Goal: Transaction & Acquisition: Purchase product/service

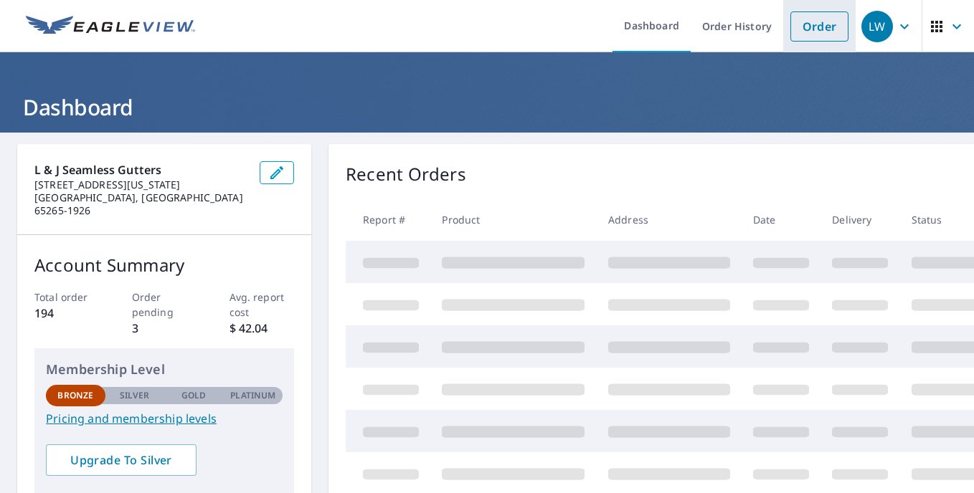
click at [815, 30] on link "Order" at bounding box center [819, 26] width 58 height 30
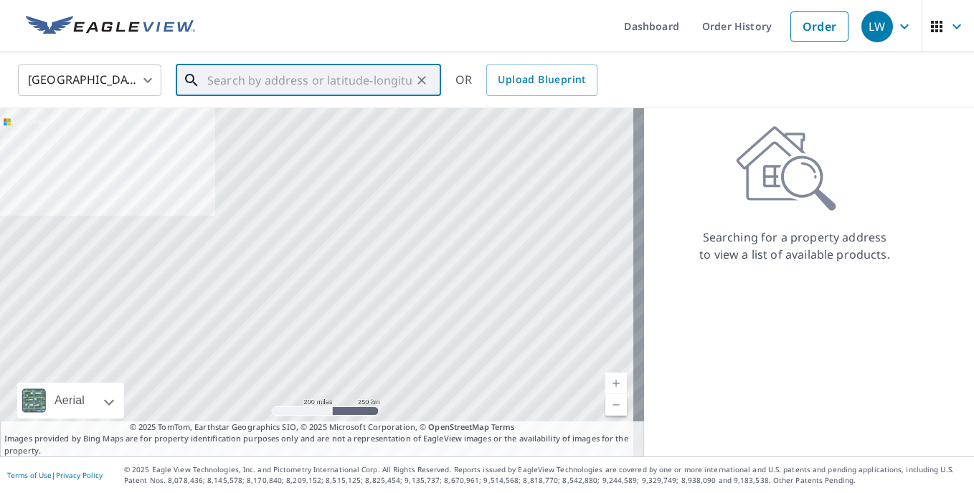
click at [341, 89] on input "text" at bounding box center [309, 80] width 204 height 40
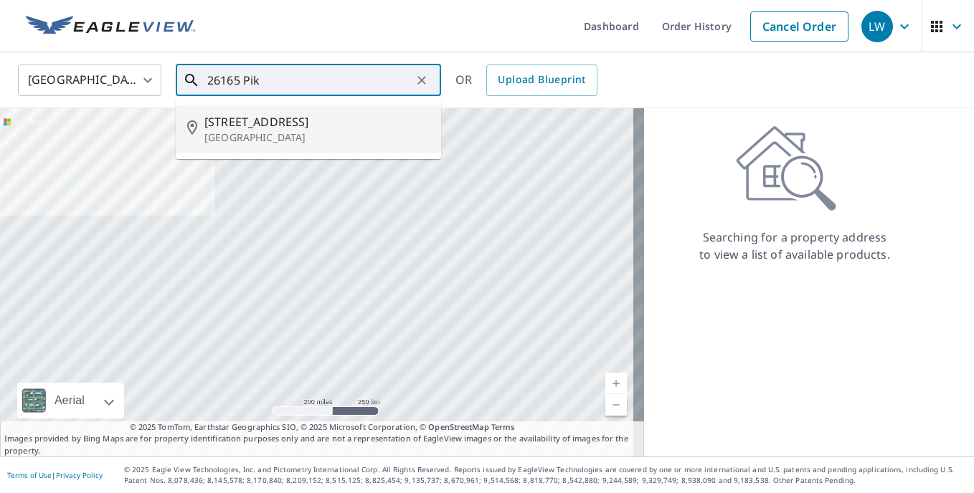
click at [299, 128] on span "[STREET_ADDRESS]" at bounding box center [316, 121] width 225 height 17
type input "[STREET_ADDRESS]"
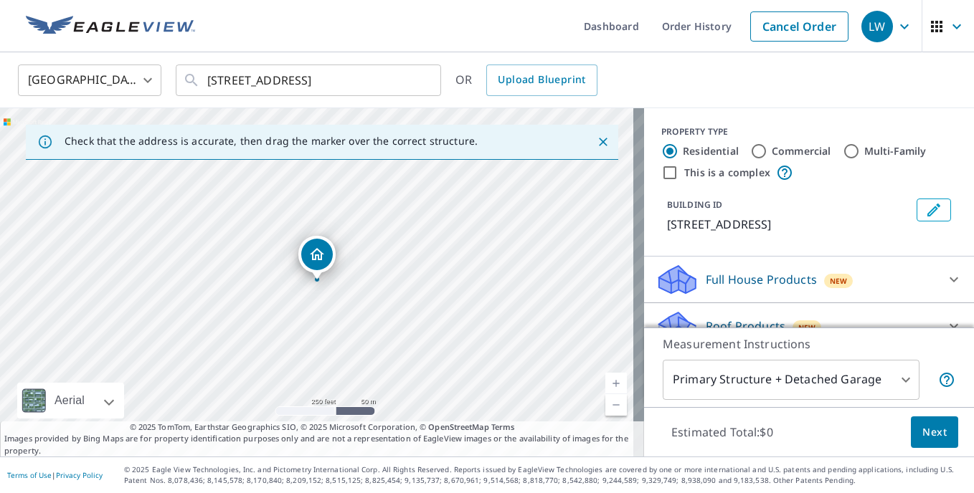
click at [605, 379] on link "Current Level 17, Zoom In" at bounding box center [616, 384] width 22 height 22
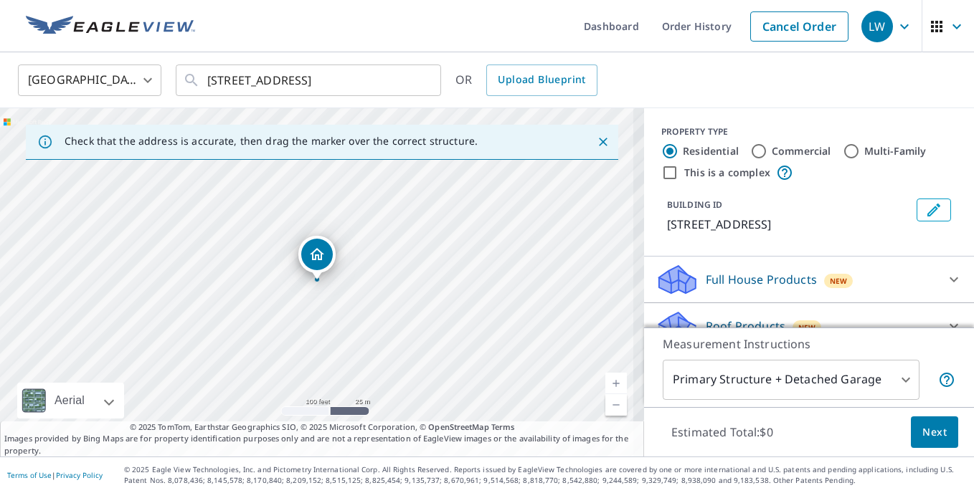
click at [605, 379] on link "Current Level 18, Zoom In" at bounding box center [616, 384] width 22 height 22
click at [605, 379] on link "Current Level 19, Zoom In" at bounding box center [616, 384] width 22 height 22
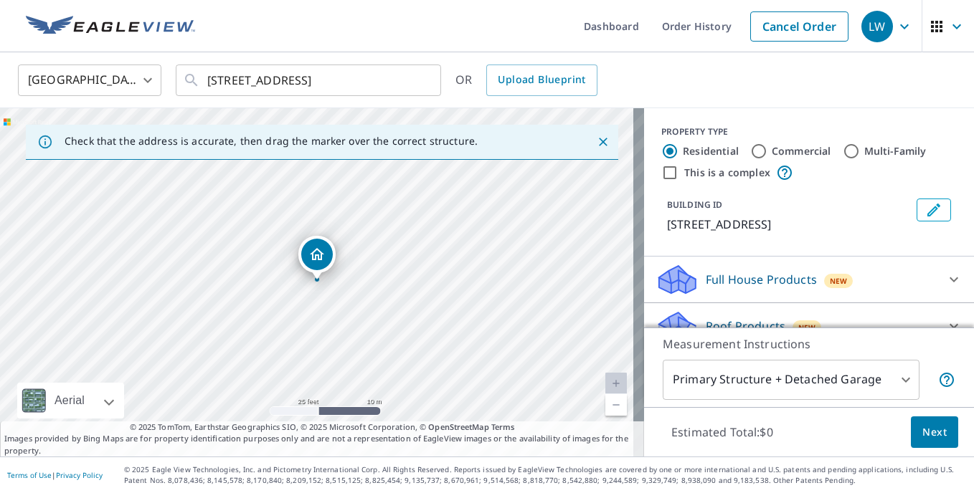
click at [607, 407] on link "Current Level 20, Zoom Out" at bounding box center [616, 405] width 22 height 22
drag, startPoint x: 460, startPoint y: 279, endPoint x: 458, endPoint y: 327, distance: 48.1
click at [458, 327] on div "[STREET_ADDRESS]" at bounding box center [322, 282] width 644 height 349
drag, startPoint x: 303, startPoint y: 357, endPoint x: 209, endPoint y: 175, distance: 205.0
click at [605, 406] on link "Current Level 19, Zoom Out" at bounding box center [616, 405] width 22 height 22
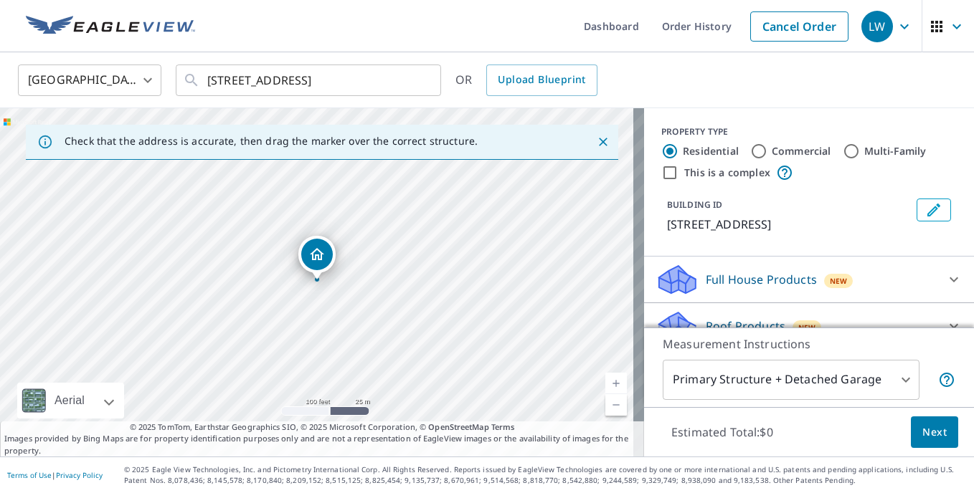
click at [605, 406] on link "Current Level 18, Zoom Out" at bounding box center [616, 405] width 22 height 22
drag, startPoint x: 491, startPoint y: 337, endPoint x: 493, endPoint y: 450, distance: 112.6
click at [493, 450] on div "Check that the address is accurate, then drag the marker over the correct struc…" at bounding box center [322, 282] width 644 height 349
click at [441, 341] on div "[STREET_ADDRESS]" at bounding box center [322, 282] width 644 height 349
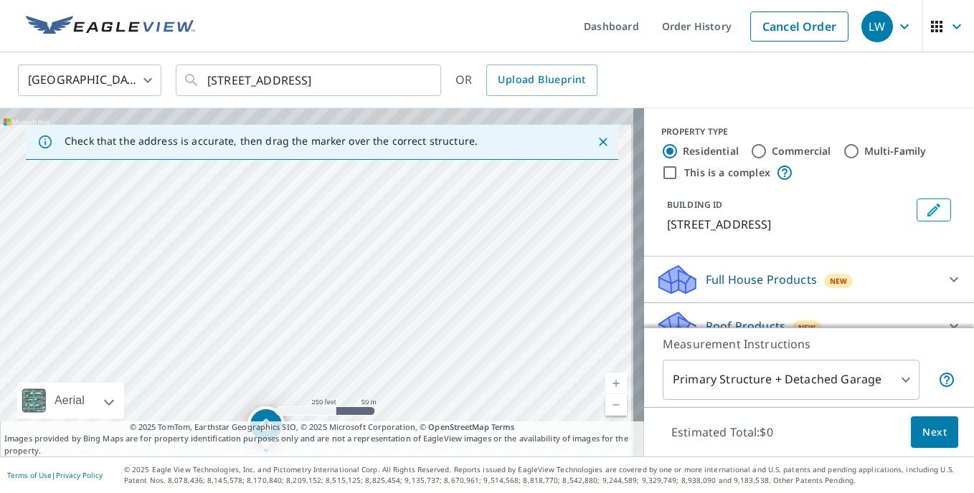
drag, startPoint x: 501, startPoint y: 200, endPoint x: 493, endPoint y: 309, distance: 109.3
click at [493, 309] on div "[STREET_ADDRESS]" at bounding box center [322, 282] width 644 height 349
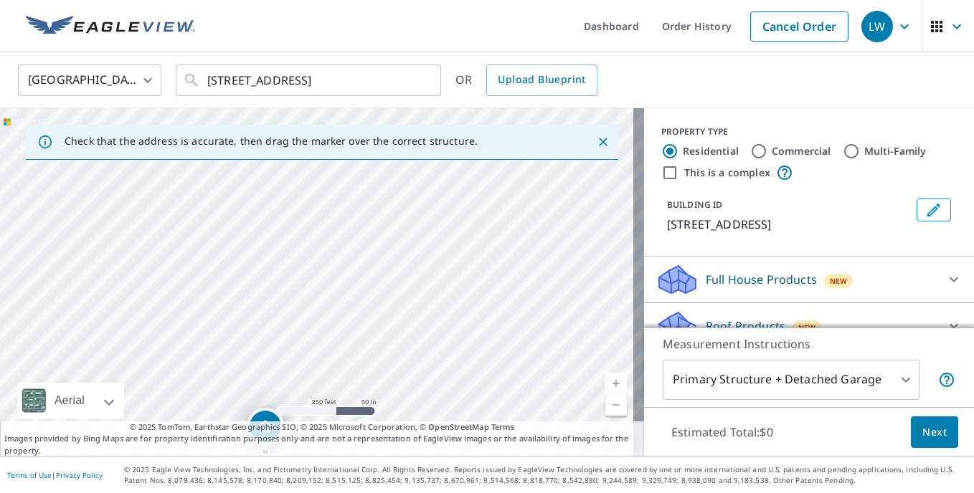
click at [116, 262] on div "[STREET_ADDRESS]" at bounding box center [322, 282] width 644 height 349
click at [316, 287] on div "[STREET_ADDRESS]" at bounding box center [322, 282] width 644 height 349
click at [607, 384] on link "Current Level 17, Zoom In" at bounding box center [616, 384] width 22 height 22
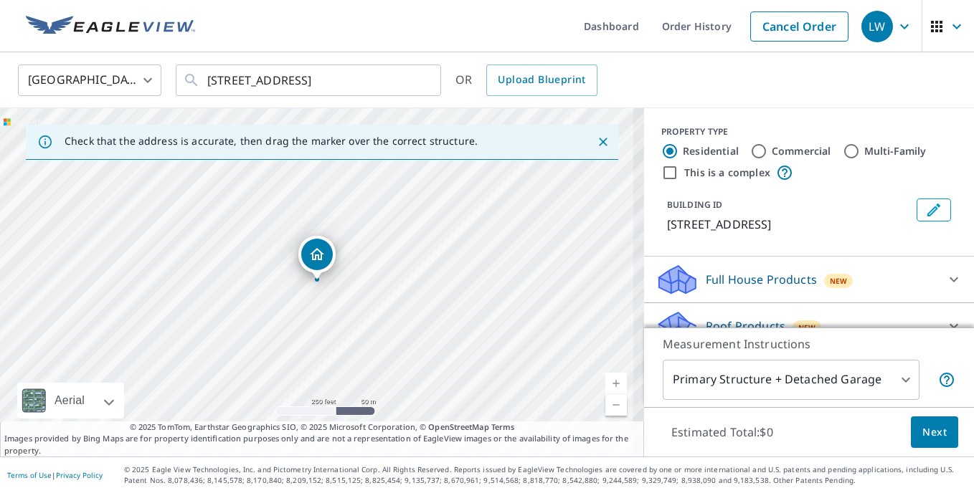
click at [607, 384] on link "Current Level 17, Zoom In" at bounding box center [616, 384] width 22 height 22
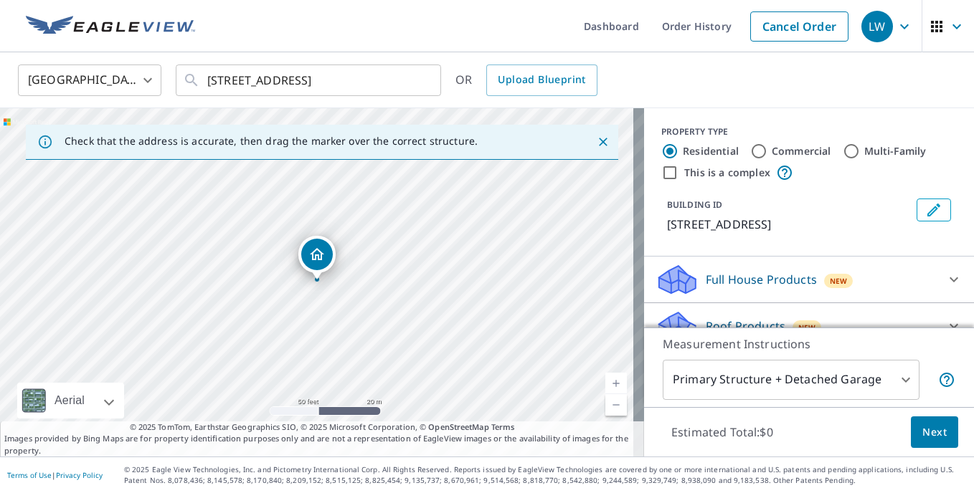
click at [606, 408] on link "Current Level 19, Zoom Out" at bounding box center [616, 405] width 22 height 22
click at [359, 369] on div "[STREET_ADDRESS]" at bounding box center [322, 282] width 644 height 349
click at [605, 383] on link "Current Level 18, Zoom In" at bounding box center [616, 384] width 22 height 22
click at [605, 383] on link "Current Level 19, Zoom In" at bounding box center [616, 384] width 22 height 22
click at [605, 383] on link "Current Level 20, Zoom In Disabled" at bounding box center [616, 384] width 22 height 22
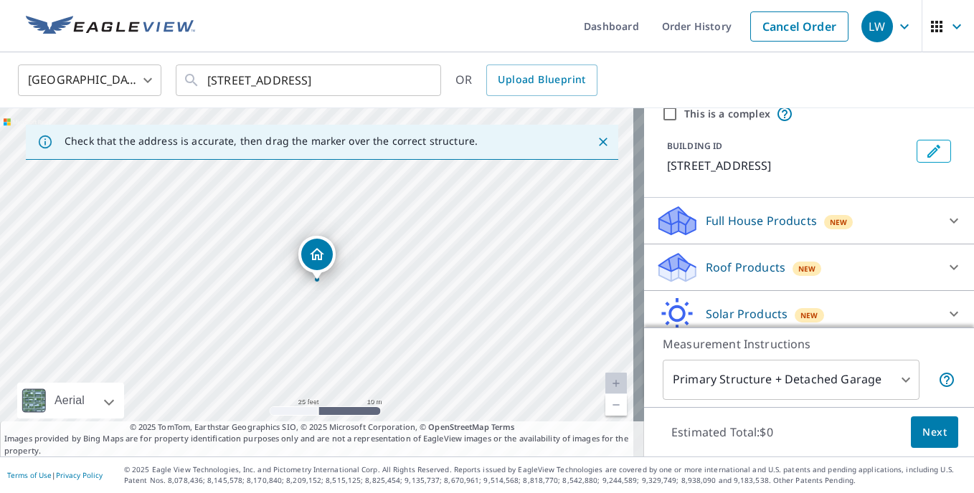
scroll to position [68, 0]
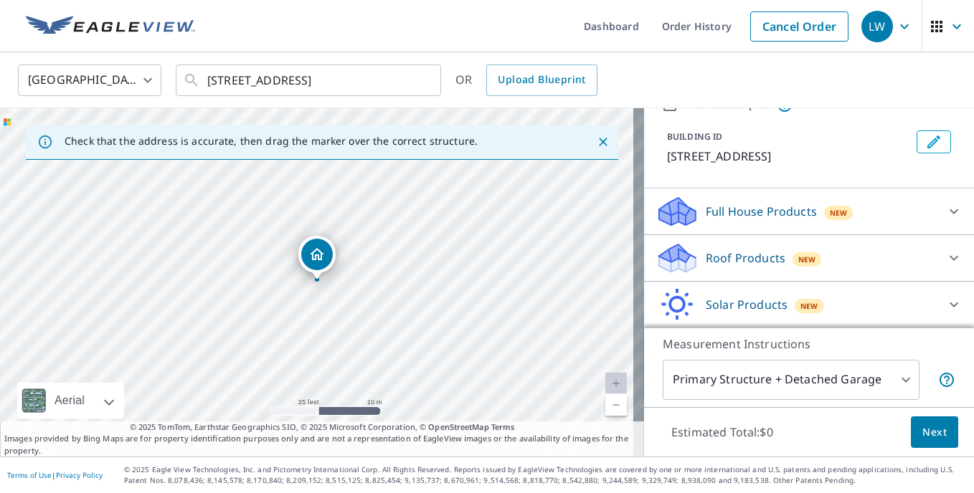
click at [854, 260] on div "Roof Products New" at bounding box center [796, 259] width 281 height 34
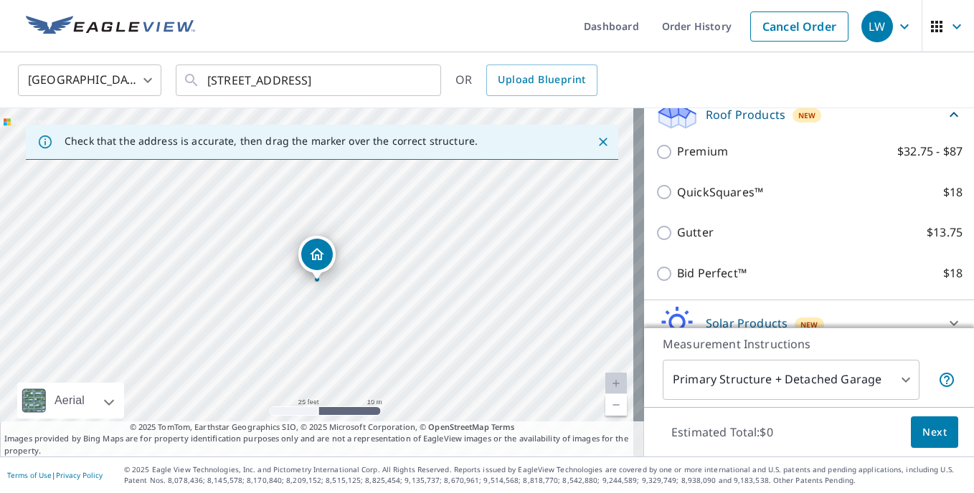
scroll to position [214, 0]
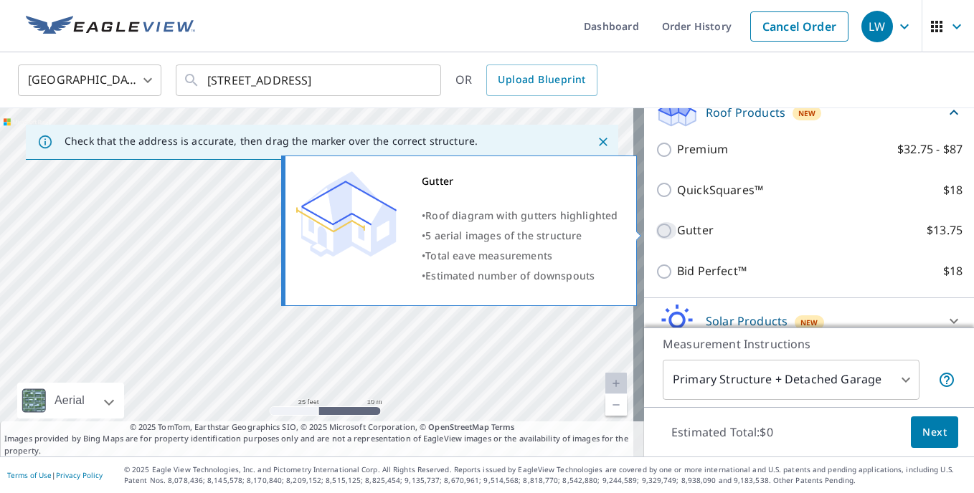
click at [656, 232] on input "Gutter $13.75" at bounding box center [667, 230] width 22 height 17
checkbox input "true"
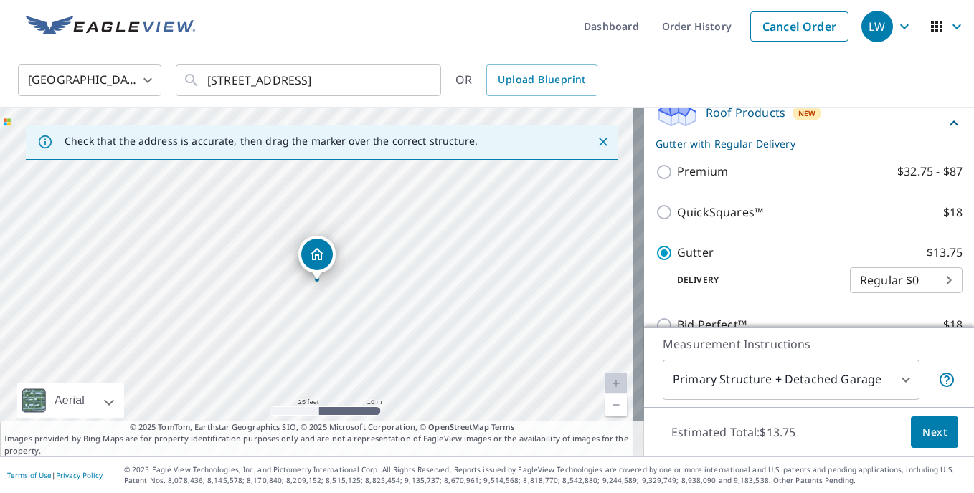
click at [755, 374] on body "LW LW Dashboard Order History Cancel Order LW [GEOGRAPHIC_DATA] [GEOGRAPHIC_DAT…" at bounding box center [487, 246] width 974 height 493
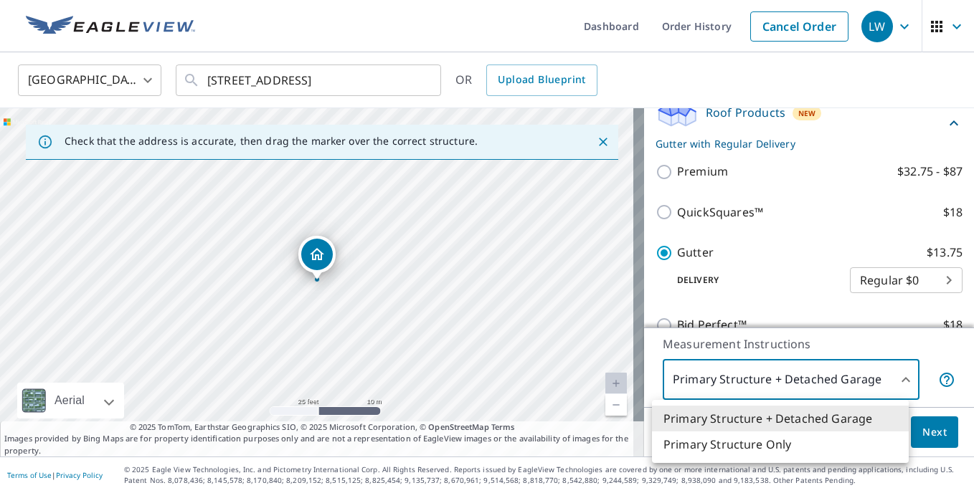
click at [741, 441] on li "Primary Structure Only" at bounding box center [780, 445] width 257 height 26
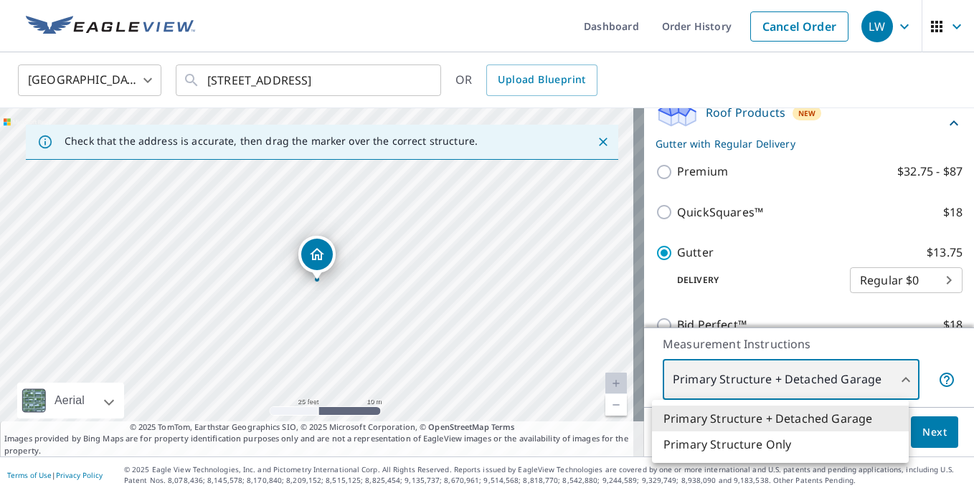
type input "2"
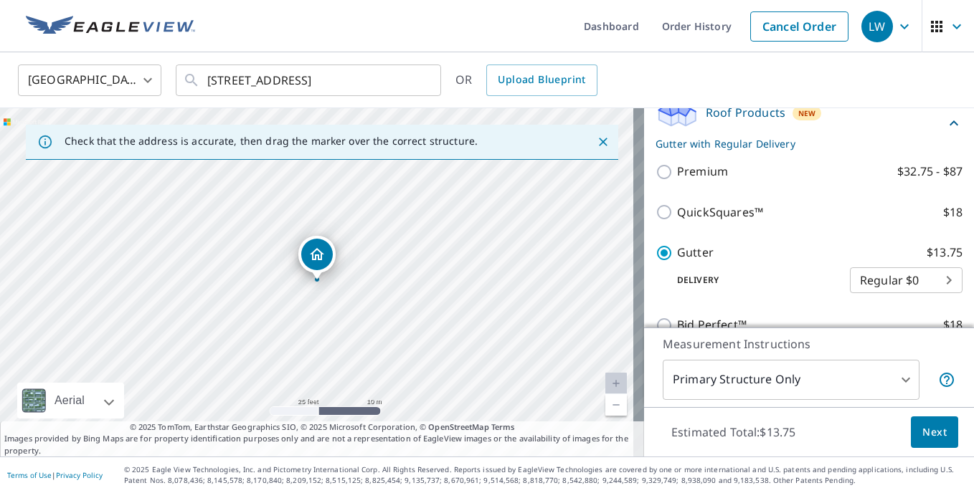
click at [605, 405] on link "Current Level 20, Zoom Out" at bounding box center [616, 405] width 22 height 22
click at [605, 405] on link "Current Level 19, Zoom Out" at bounding box center [616, 405] width 22 height 22
click at [605, 405] on link "Current Level 18, Zoom Out" at bounding box center [616, 405] width 22 height 22
click at [605, 405] on link "Current Level 17, Zoom Out" at bounding box center [616, 405] width 22 height 22
drag, startPoint x: 197, startPoint y: 241, endPoint x: 222, endPoint y: 335, distance: 97.4
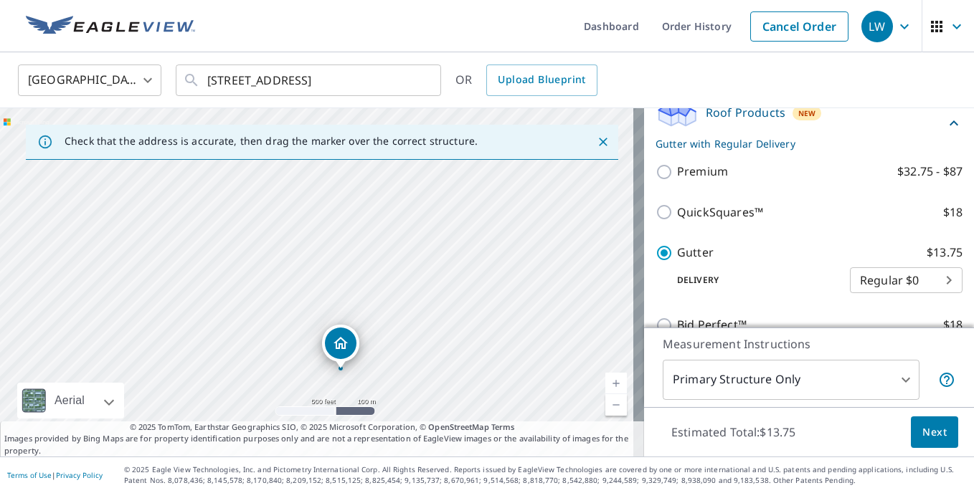
click at [222, 334] on div "[STREET_ADDRESS]" at bounding box center [322, 282] width 644 height 349
drag, startPoint x: 441, startPoint y: 394, endPoint x: 438, endPoint y: 340, distance: 53.9
click at [438, 340] on div "[STREET_ADDRESS]" at bounding box center [322, 282] width 644 height 349
click at [607, 387] on link "Current Level 16, Zoom In" at bounding box center [616, 384] width 22 height 22
drag, startPoint x: 491, startPoint y: 374, endPoint x: 485, endPoint y: 298, distance: 76.3
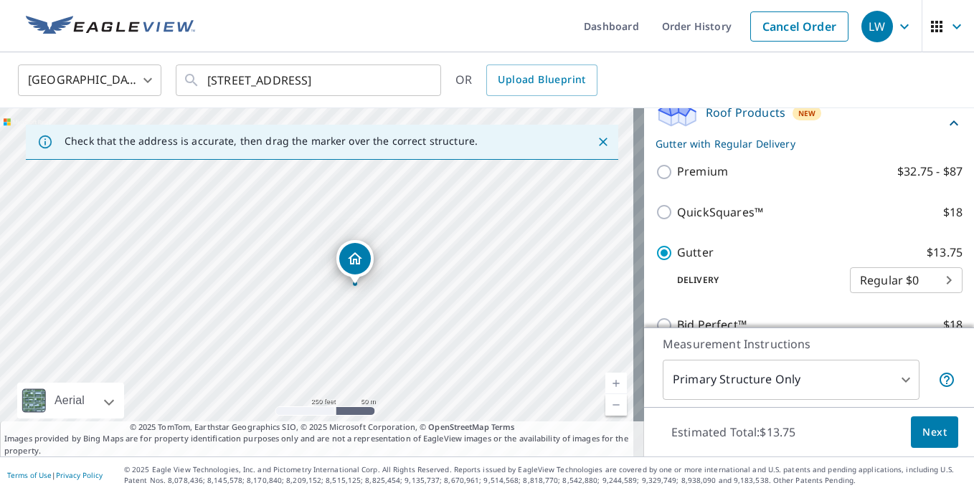
click at [486, 298] on div "[STREET_ADDRESS]" at bounding box center [322, 282] width 644 height 349
click at [605, 385] on link "Current Level 17, Zoom In" at bounding box center [616, 384] width 22 height 22
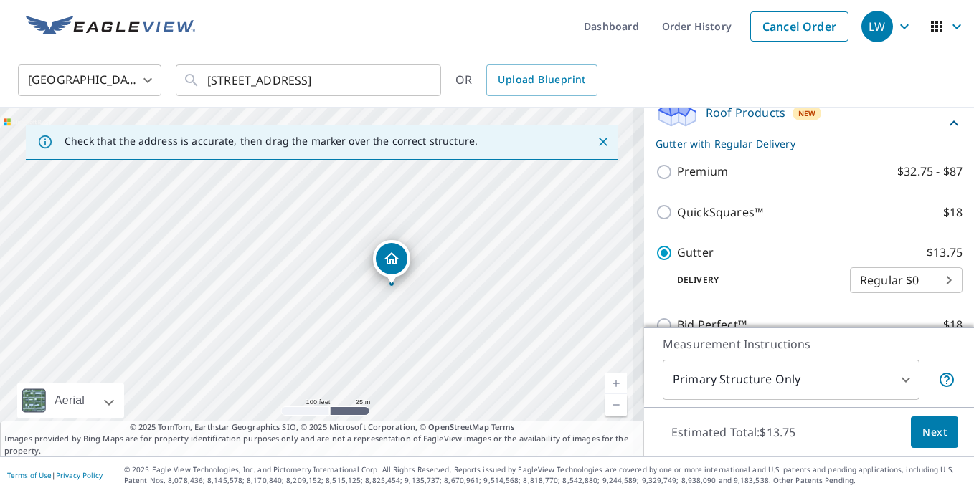
click at [605, 385] on link "Current Level 18, Zoom In" at bounding box center [616, 384] width 22 height 22
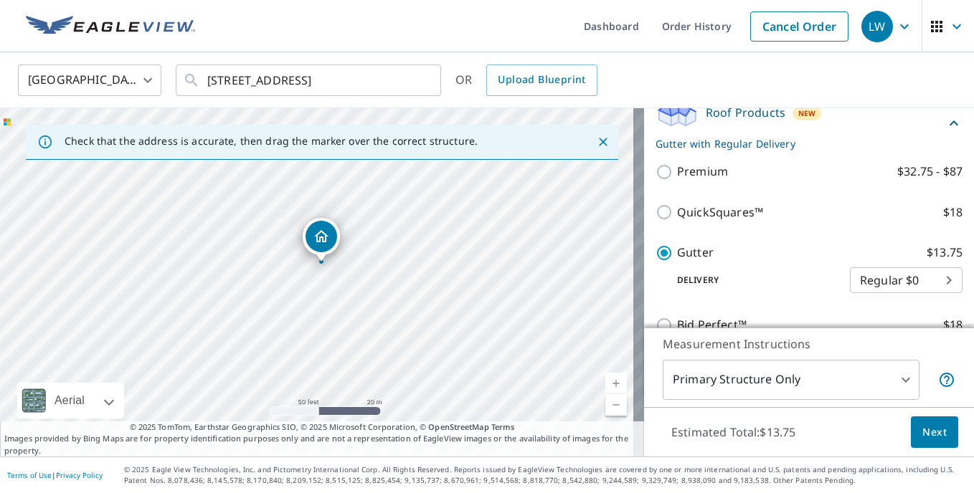
drag, startPoint x: 454, startPoint y: 335, endPoint x: 309, endPoint y: 309, distance: 147.2
click at [309, 309] on div "[STREET_ADDRESS]" at bounding box center [322, 282] width 644 height 349
drag, startPoint x: 433, startPoint y: 235, endPoint x: 498, endPoint y: 409, distance: 185.9
click at [498, 409] on div "[STREET_ADDRESS]" at bounding box center [322, 282] width 644 height 349
drag, startPoint x: 445, startPoint y: 242, endPoint x: 460, endPoint y: 399, distance: 157.1
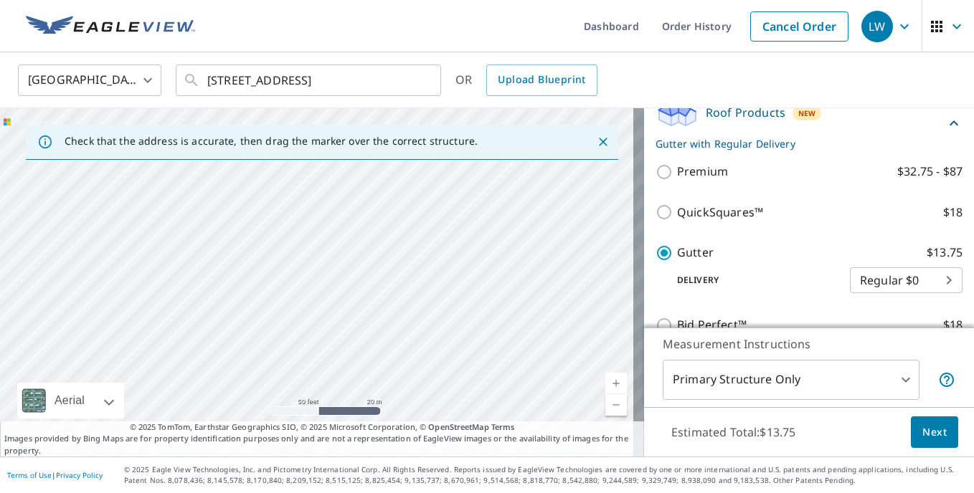
click at [458, 396] on div "[STREET_ADDRESS]" at bounding box center [322, 282] width 644 height 349
drag, startPoint x: 224, startPoint y: 279, endPoint x: 293, endPoint y: 439, distance: 174.1
click at [293, 439] on div "Check that the address is accurate, then drag the marker over the correct struc…" at bounding box center [322, 282] width 644 height 349
click at [252, 369] on div "[STREET_ADDRESS]" at bounding box center [322, 282] width 644 height 349
drag, startPoint x: 274, startPoint y: 188, endPoint x: 354, endPoint y: 415, distance: 240.2
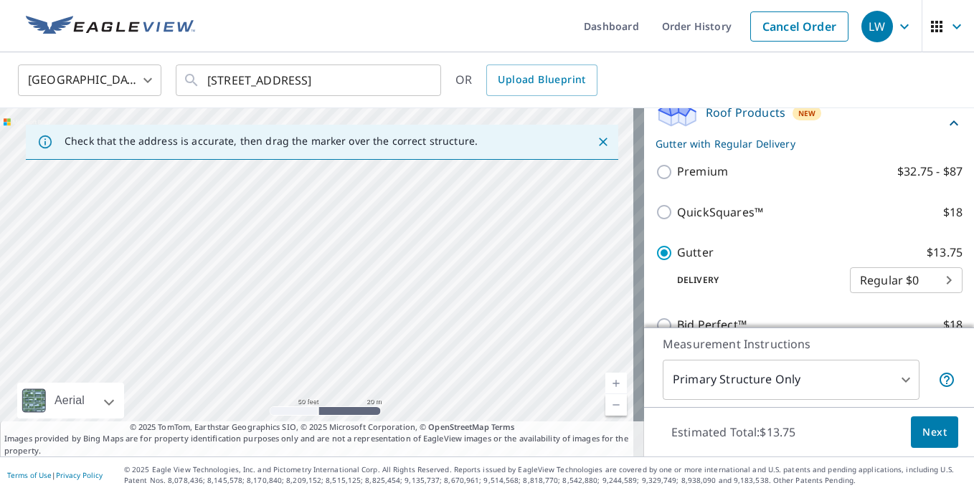
click at [354, 415] on div "[STREET_ADDRESS]" at bounding box center [322, 282] width 644 height 349
drag, startPoint x: 301, startPoint y: 280, endPoint x: 389, endPoint y: 497, distance: 233.9
click at [389, 493] on html "LW LW Dashboard Order History Cancel Order LW [GEOGRAPHIC_DATA] [GEOGRAPHIC_DAT…" at bounding box center [487, 246] width 974 height 493
click at [613, 405] on link "Current Level 19, Zoom Out" at bounding box center [616, 405] width 22 height 22
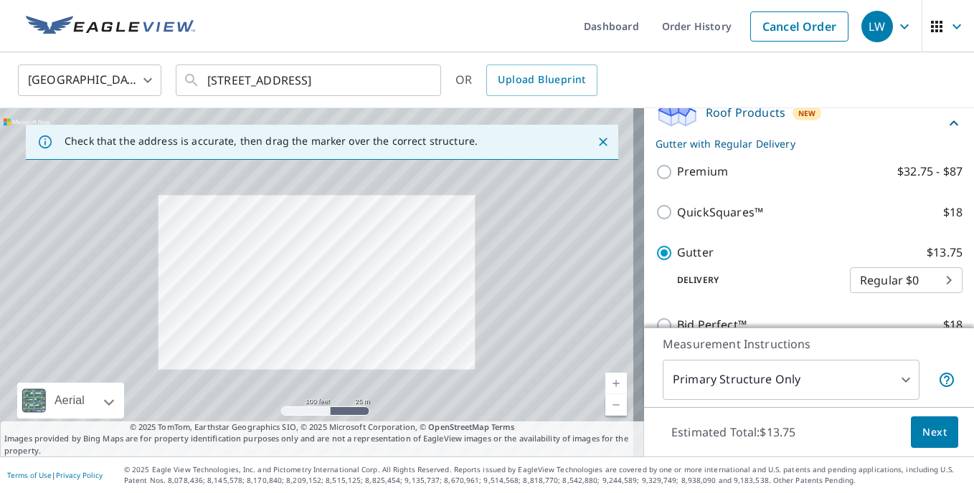
click at [613, 405] on link "Current Level 18, Zoom Out" at bounding box center [616, 405] width 22 height 22
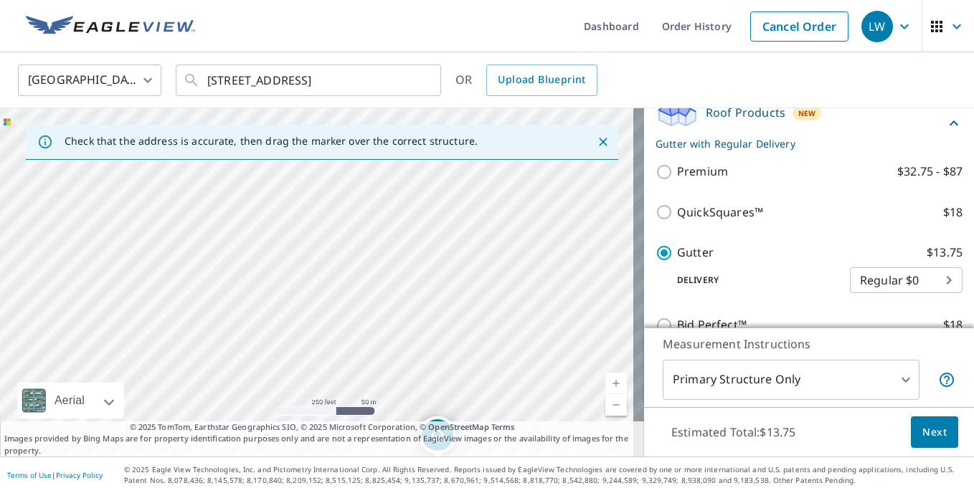
click at [613, 405] on link "Current Level 17, Zoom Out" at bounding box center [616, 405] width 22 height 22
click at [467, 249] on div "[STREET_ADDRESS]" at bounding box center [322, 282] width 644 height 349
click at [230, 389] on div "[STREET_ADDRESS]" at bounding box center [322, 282] width 644 height 349
click at [930, 435] on span "Next" at bounding box center [934, 433] width 24 height 18
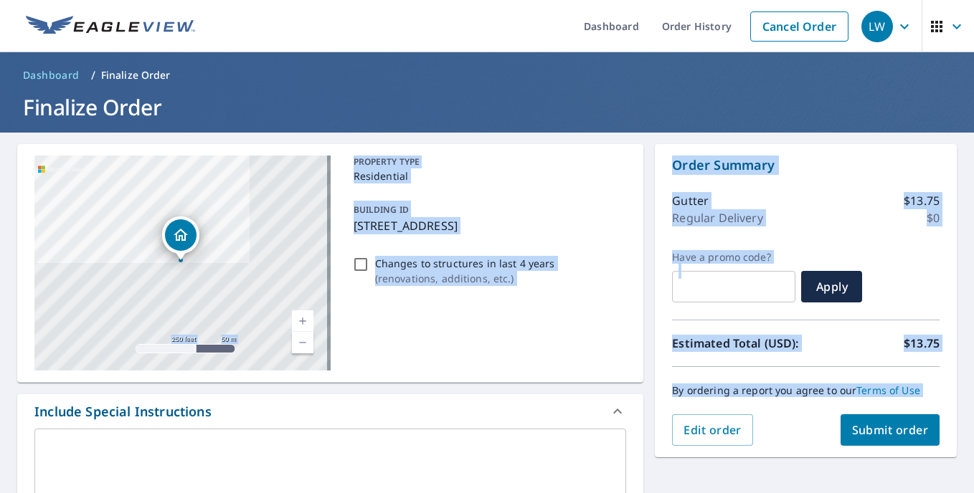
click at [513, 333] on div "PROPERTY TYPE Residential BUILDING ID [STREET_ADDRESS] Changes to structures in…" at bounding box center [487, 263] width 279 height 215
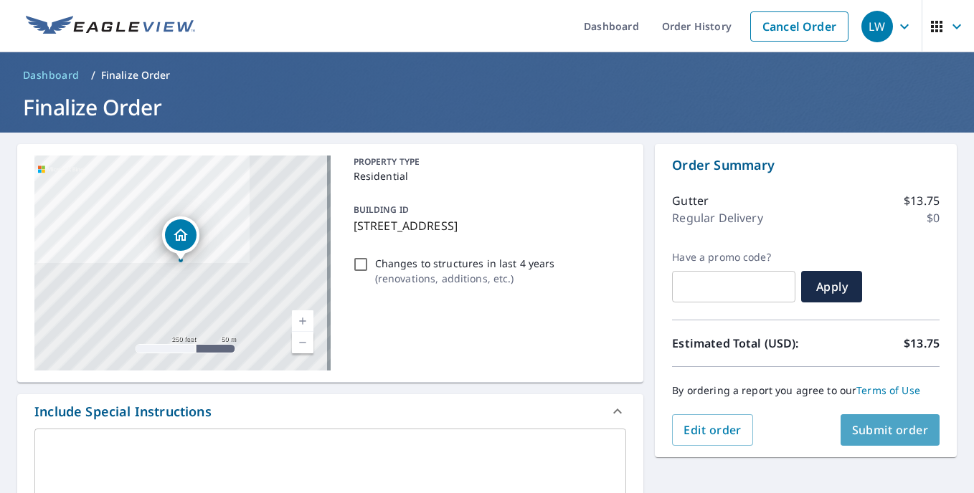
click at [852, 432] on span "Submit order" at bounding box center [890, 430] width 77 height 16
